Goal: Task Accomplishment & Management: Use online tool/utility

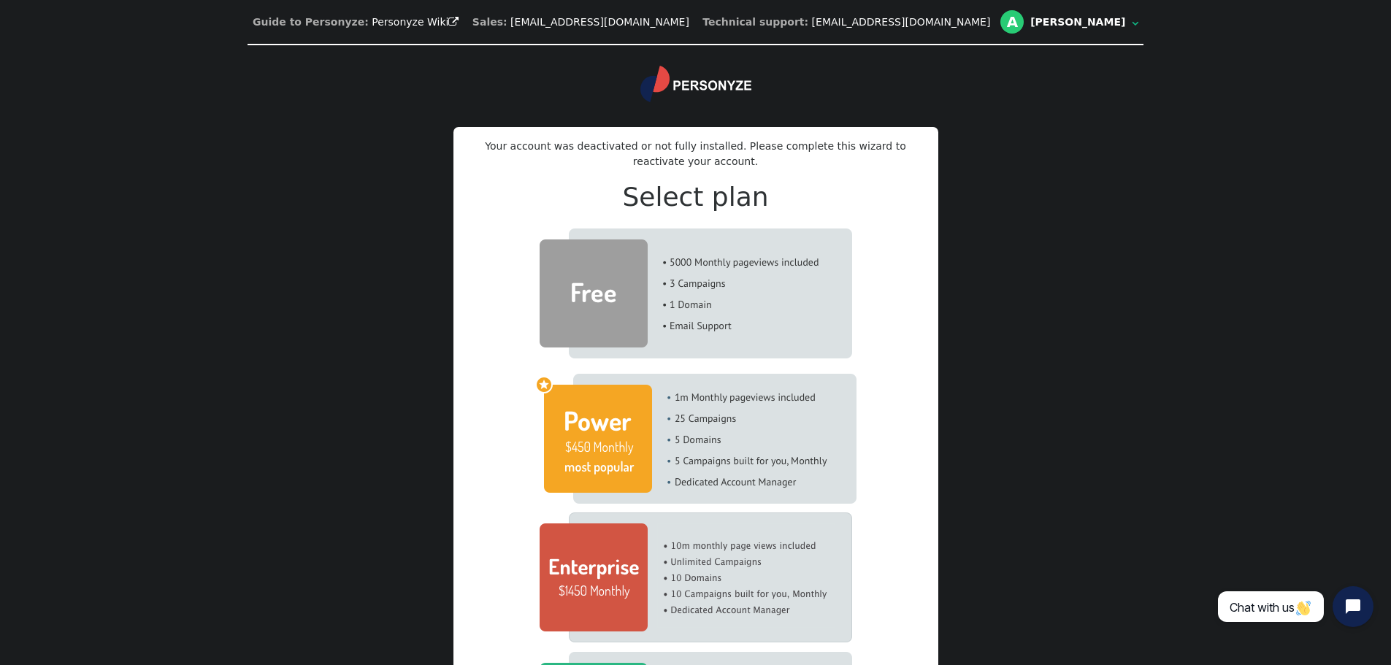
click at [788, 268] on img at bounding box center [696, 294] width 313 height 130
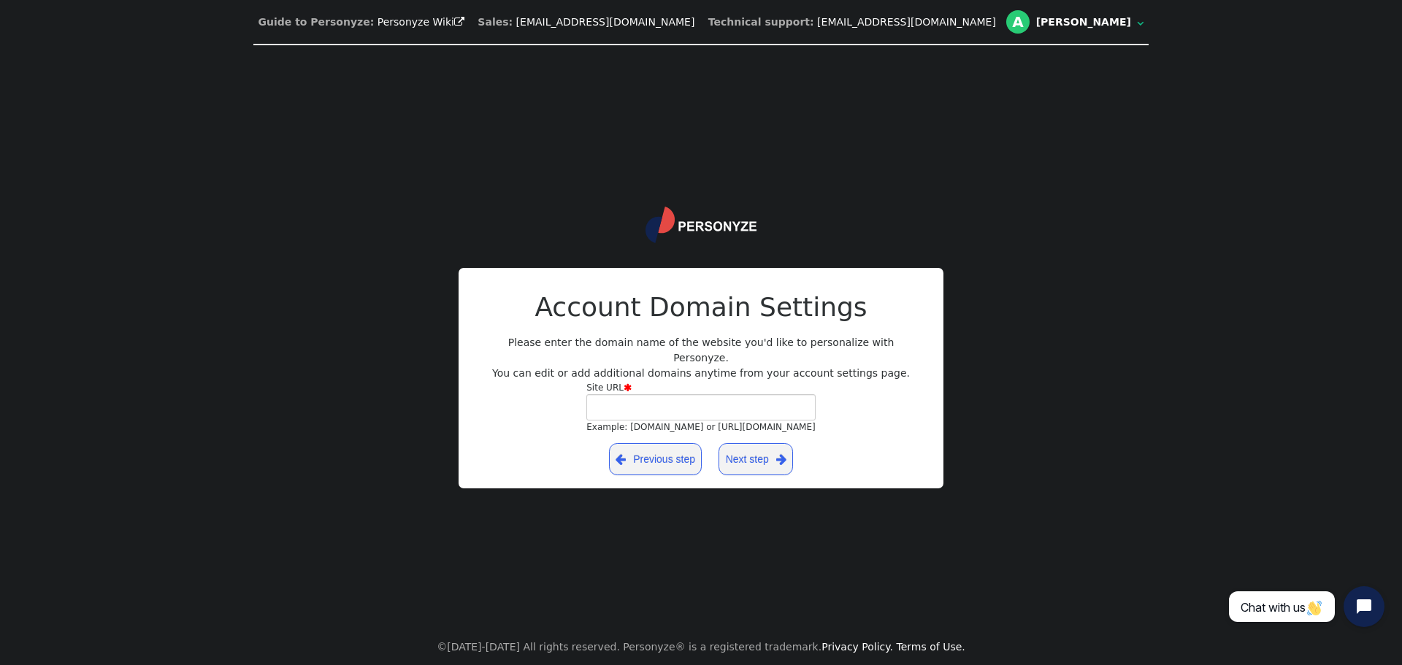
click at [690, 383] on div "Site URL " at bounding box center [700, 387] width 229 height 13
click at [690, 394] on input "Site URL  Example: [DOMAIN_NAME] or [URL][DOMAIN_NAME]" at bounding box center [700, 407] width 229 height 26
type input "[URL][DOMAIN_NAME]"
click at [764, 445] on link "Next step " at bounding box center [755, 459] width 74 height 32
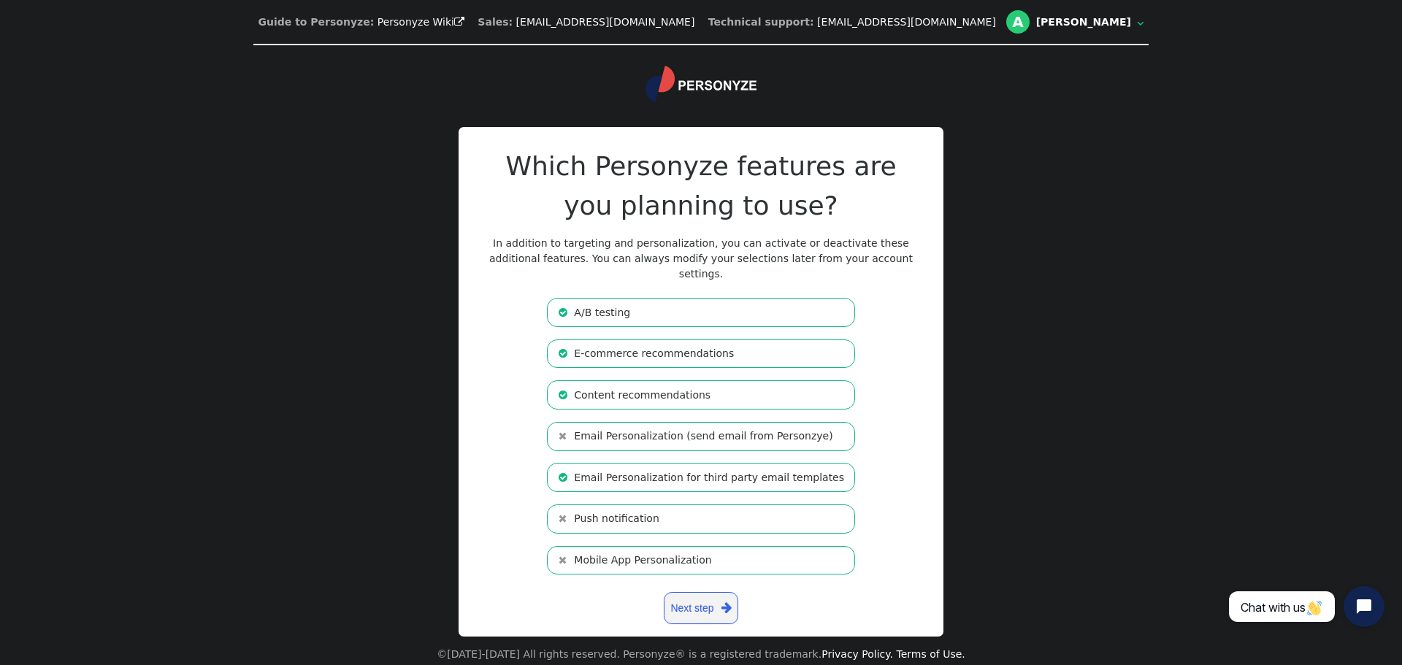
click at [678, 551] on li " Mobile App Personalization" at bounding box center [701, 560] width 308 height 29
click at [664, 511] on li " Push notification" at bounding box center [701, 519] width 308 height 29
click at [664, 426] on li " Email Personalization (send email from Personzye)" at bounding box center [701, 436] width 308 height 29
click at [705, 594] on link "Next step " at bounding box center [701, 608] width 74 height 32
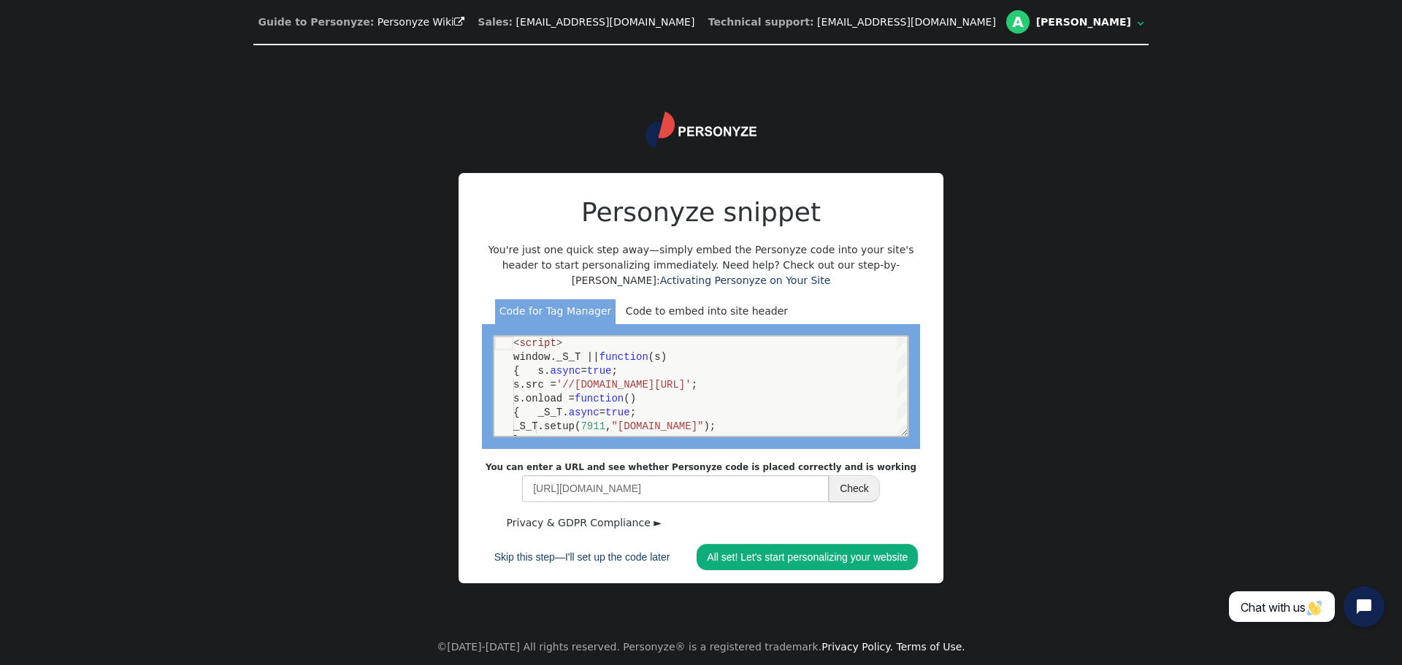
click at [736, 306] on div "Code to embed into site header" at bounding box center [706, 312] width 170 height 26
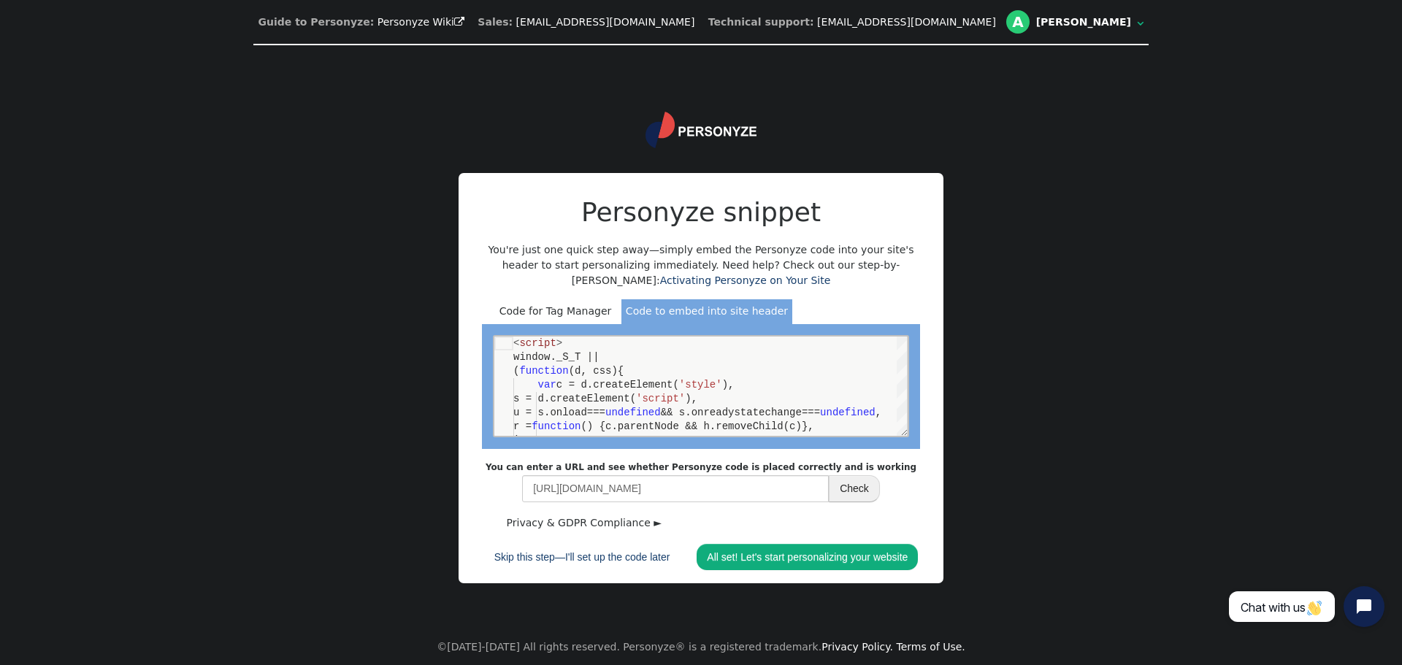
click at [532, 311] on div "Code for Tag Manager" at bounding box center [555, 312] width 120 height 26
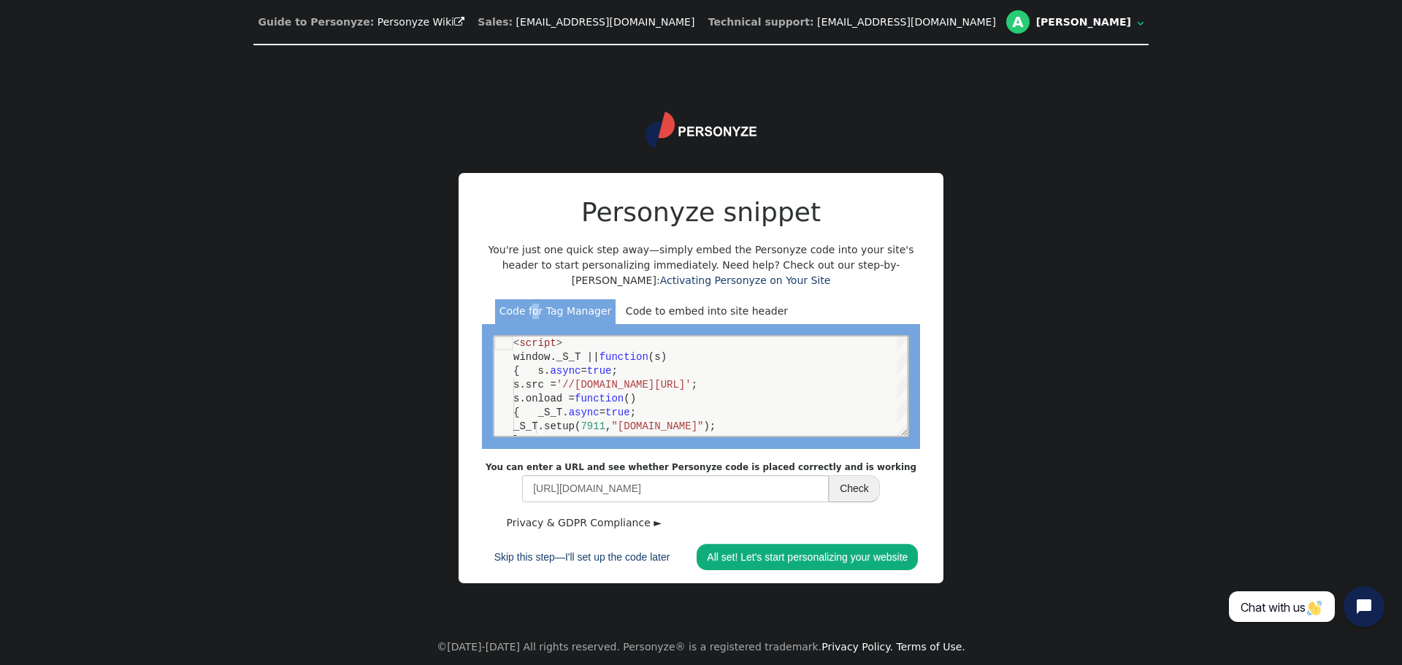
click at [625, 526] on link "Privacy & GDPR Compliance ►" at bounding box center [584, 523] width 164 height 20
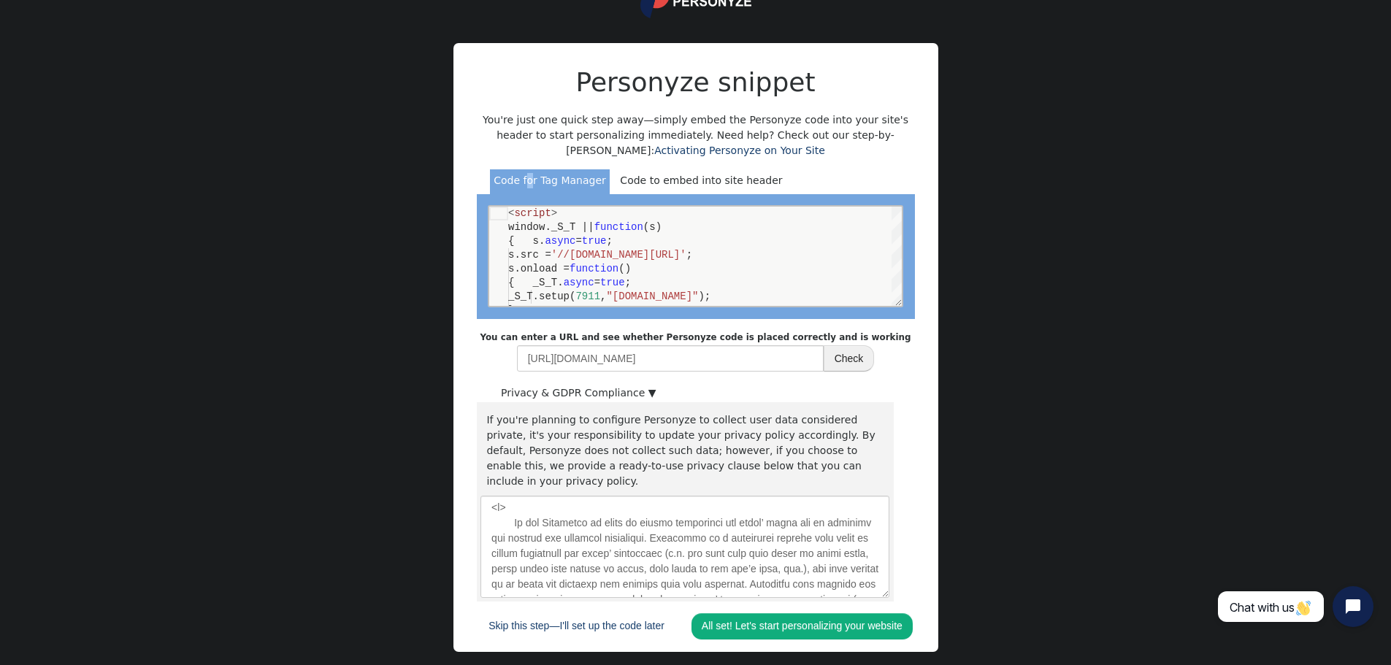
scroll to position [91, 0]
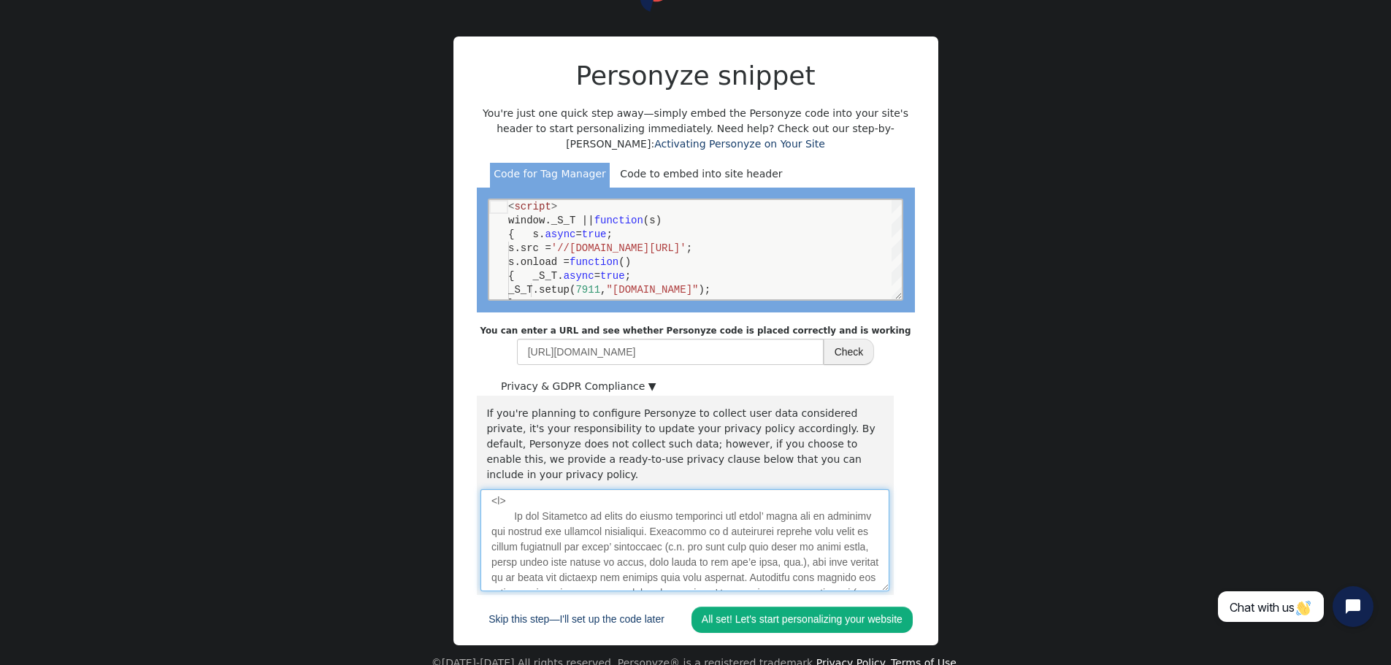
click at [540, 496] on textarea at bounding box center [684, 540] width 409 height 102
click at [565, 494] on textarea at bounding box center [684, 540] width 409 height 102
click at [556, 207] on div "< script >" at bounding box center [704, 207] width 394 height 14
type textarea "<script> window._S_T || function(s) { s.async = true; s.src = '//[DOMAIN_NAME][…"
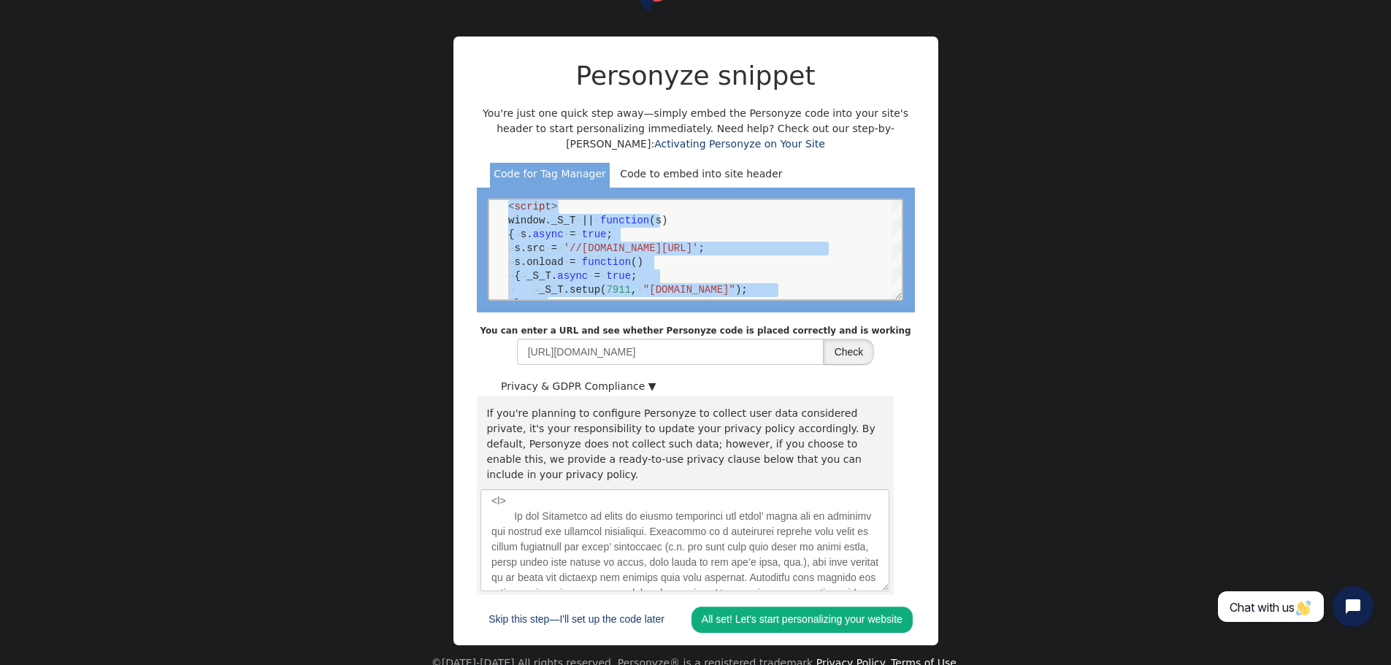
click at [840, 349] on button "Check" at bounding box center [849, 352] width 51 height 26
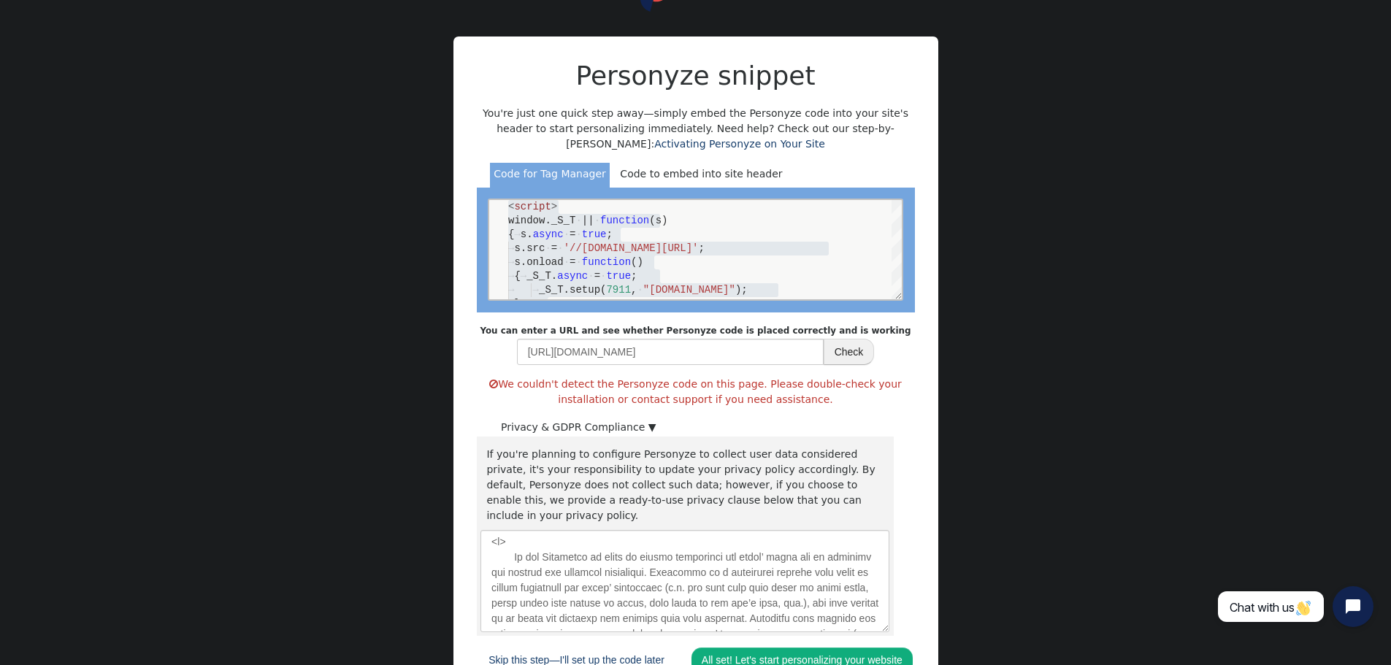
scroll to position [132, 0]
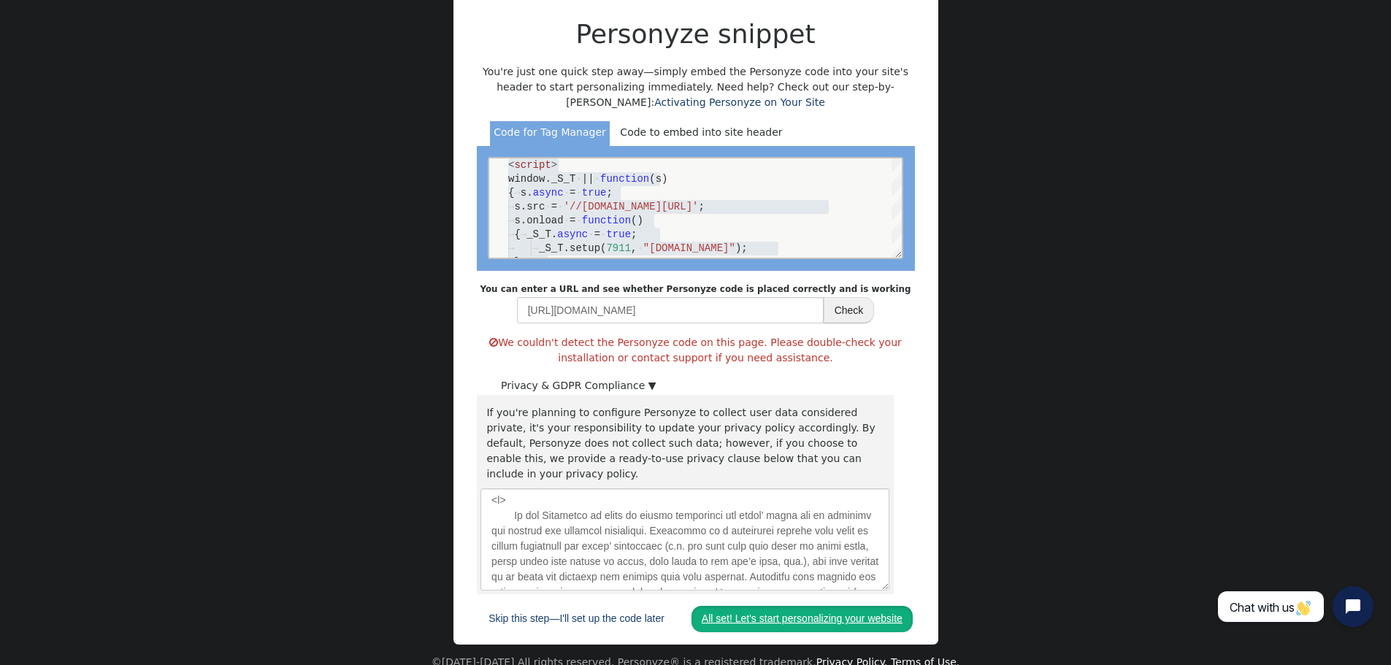
click at [827, 606] on link "All set! Let's start personalizing your website" at bounding box center [801, 619] width 221 height 26
